Goal: Task Accomplishment & Management: Use online tool/utility

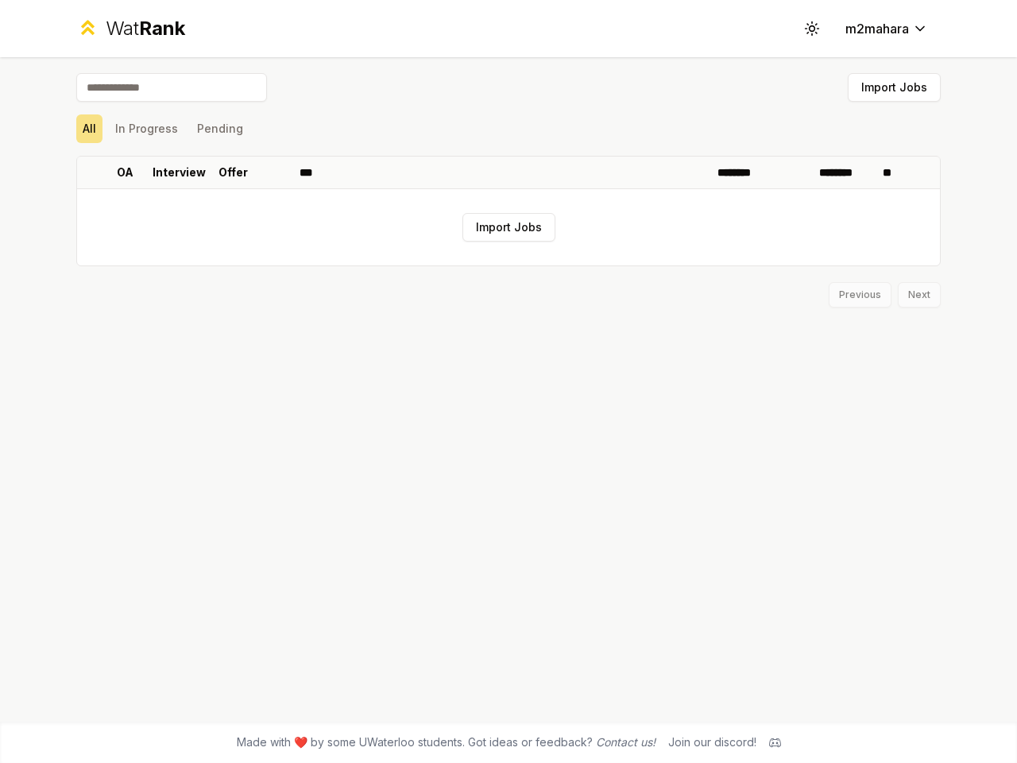
click at [812, 29] on icon at bounding box center [811, 28] width 15 height 15
click at [894, 87] on button "Import Jobs" at bounding box center [894, 87] width 93 height 29
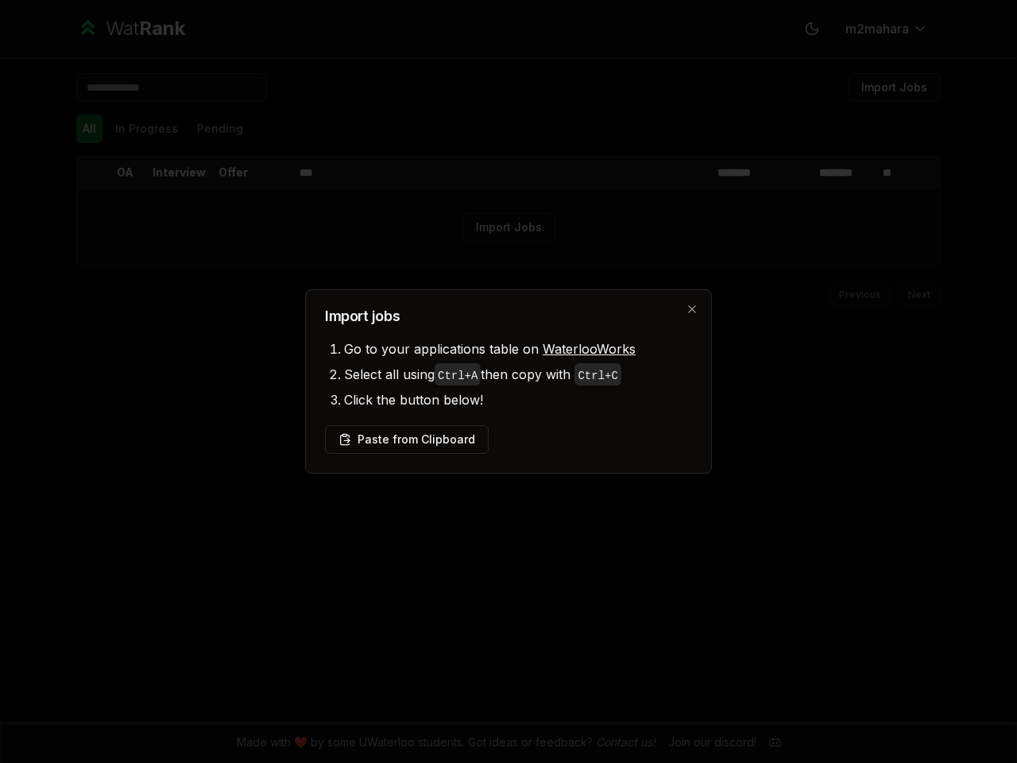
click at [89, 129] on div at bounding box center [508, 381] width 1017 height 763
click at [146, 129] on div at bounding box center [508, 381] width 1017 height 763
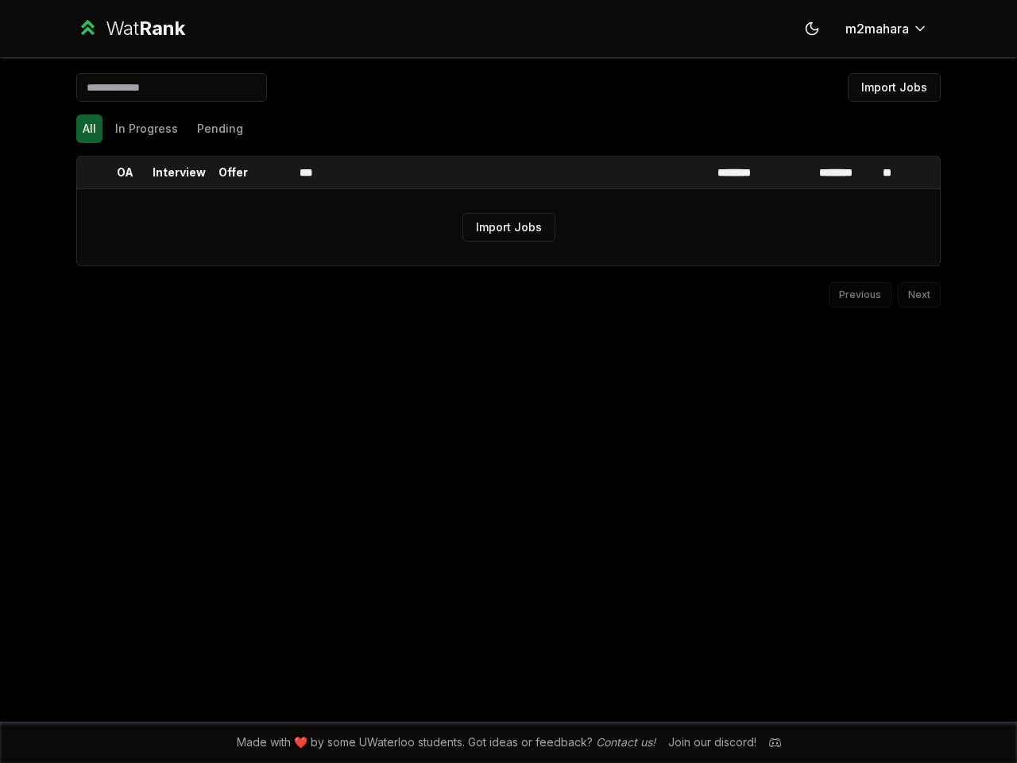
click at [219, 129] on button "Pending" at bounding box center [220, 128] width 59 height 29
click at [90, 172] on th at bounding box center [89, 173] width 25 height 32
click at [125, 172] on p "OA" at bounding box center [125, 173] width 17 height 16
click at [179, 172] on p "Interview" at bounding box center [179, 173] width 53 height 16
click at [233, 172] on p "Offer" at bounding box center [233, 173] width 29 height 16
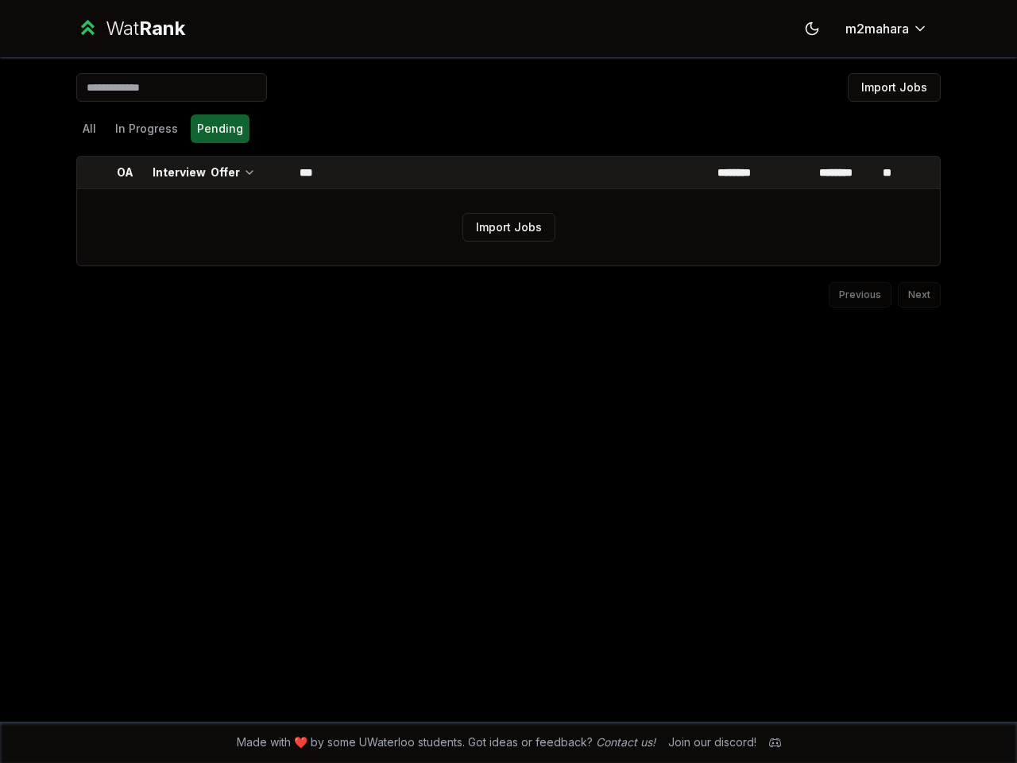
click at [274, 172] on th at bounding box center [274, 173] width 38 height 32
